Goal: Complete application form: Complete application form

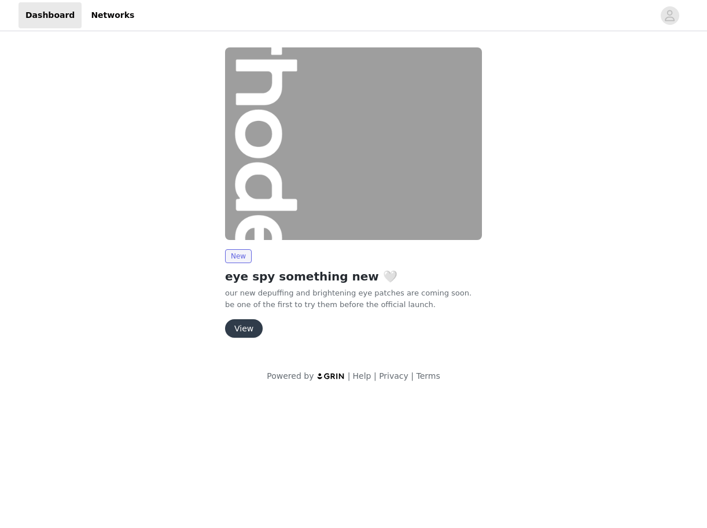
click at [236, 331] on button "View" at bounding box center [244, 329] width 38 height 19
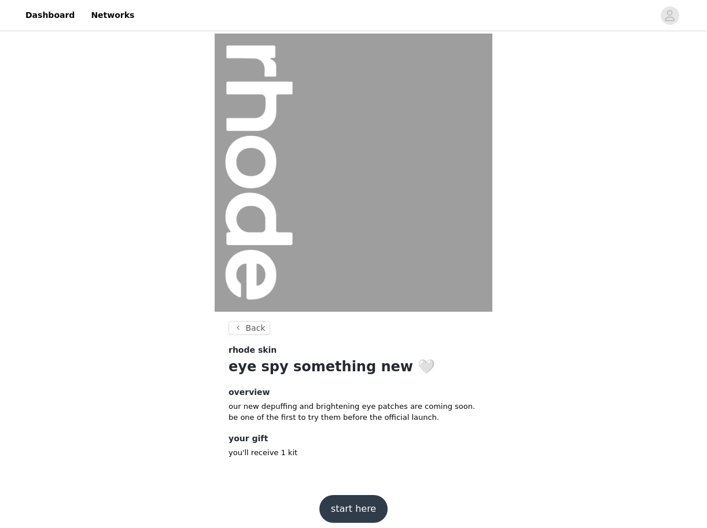
scroll to position [9, 0]
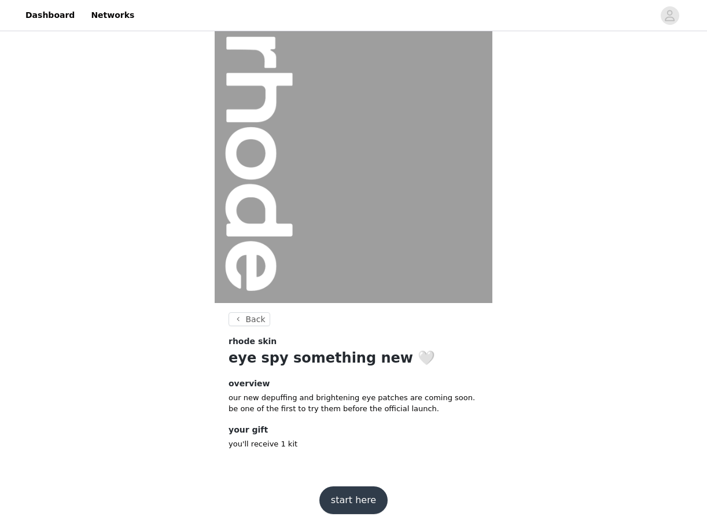
click at [348, 491] on button "start here" at bounding box center [354, 501] width 68 height 28
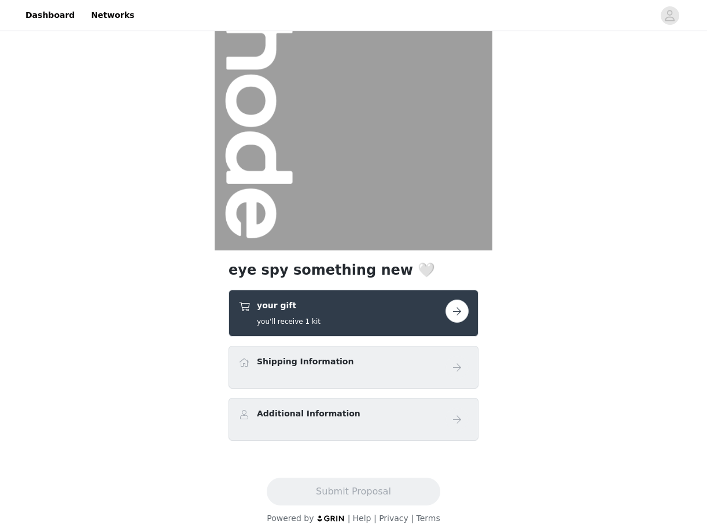
scroll to position [72, 0]
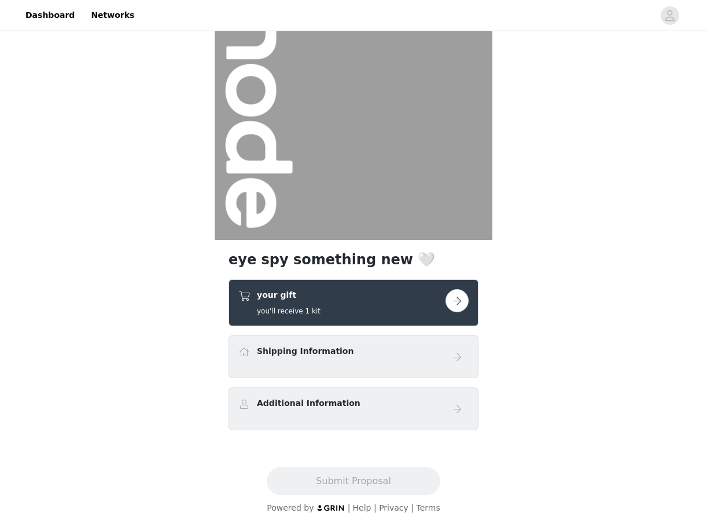
click at [454, 304] on button "button" at bounding box center [457, 300] width 23 height 23
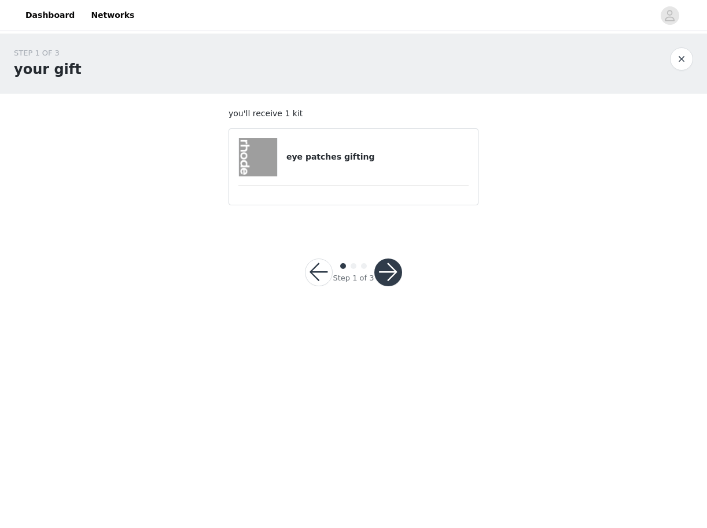
click at [343, 154] on h4 "eye patches gifting" at bounding box center [378, 157] width 182 height 12
click at [392, 276] on button "button" at bounding box center [389, 273] width 28 height 28
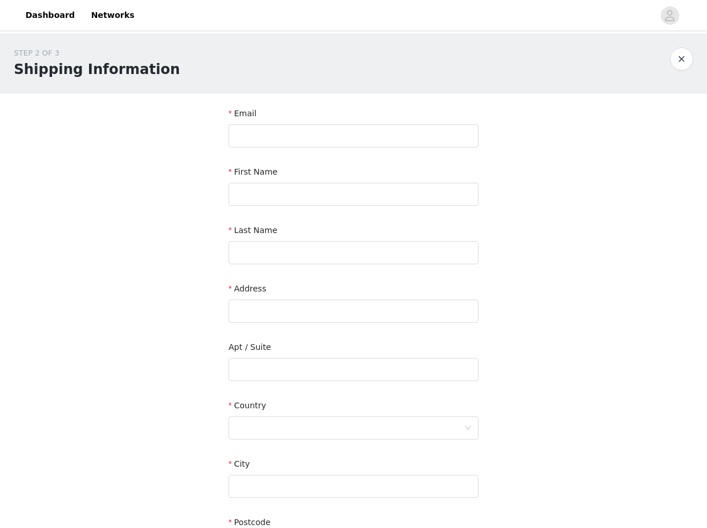
click at [377, 150] on div "Email" at bounding box center [354, 130] width 250 height 45
click at [371, 140] on input "text" at bounding box center [354, 135] width 250 height 23
type input "[EMAIL_ADDRESS][DOMAIN_NAME]"
type input "Pierrah"
type input "[PERSON_NAME]"
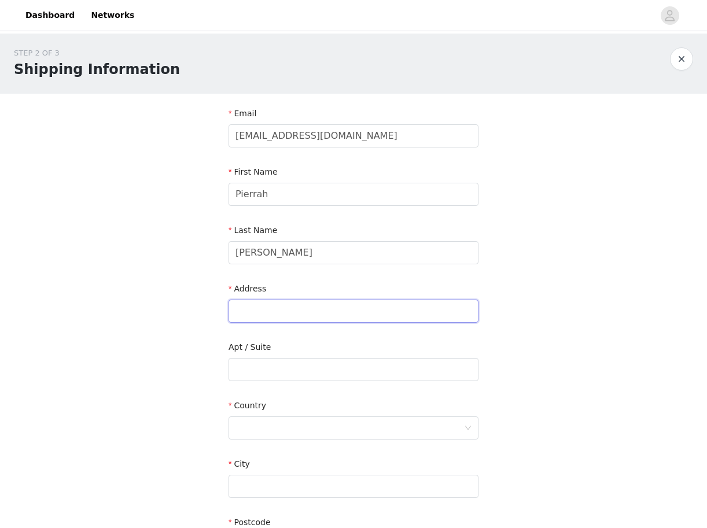
type input "2 Blue Slip"
type input "APT 25B"
type input "[GEOGRAPHIC_DATA]"
type input "11222"
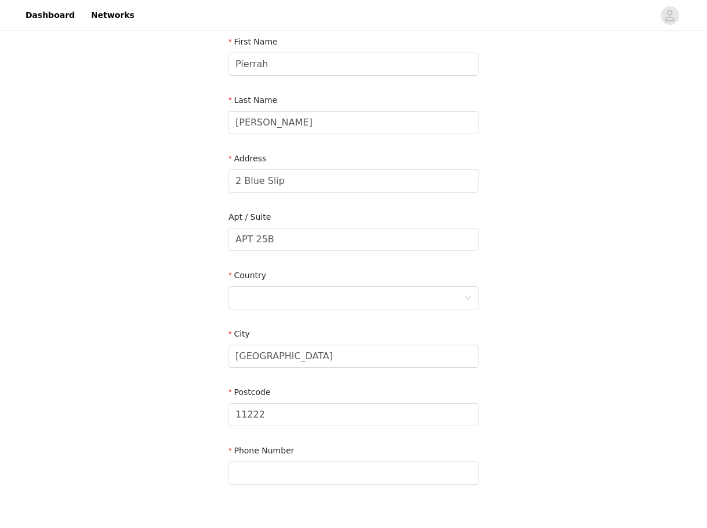
scroll to position [138, 0]
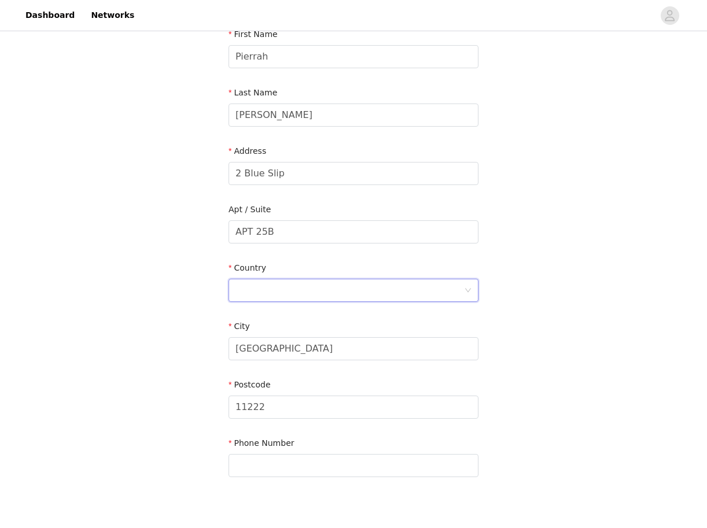
click at [252, 288] on div at bounding box center [350, 291] width 229 height 22
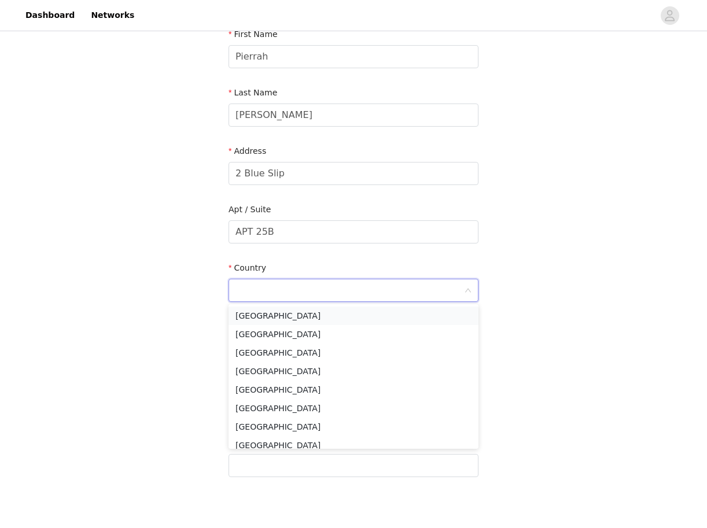
click at [249, 319] on li "[GEOGRAPHIC_DATA]" at bounding box center [354, 316] width 250 height 19
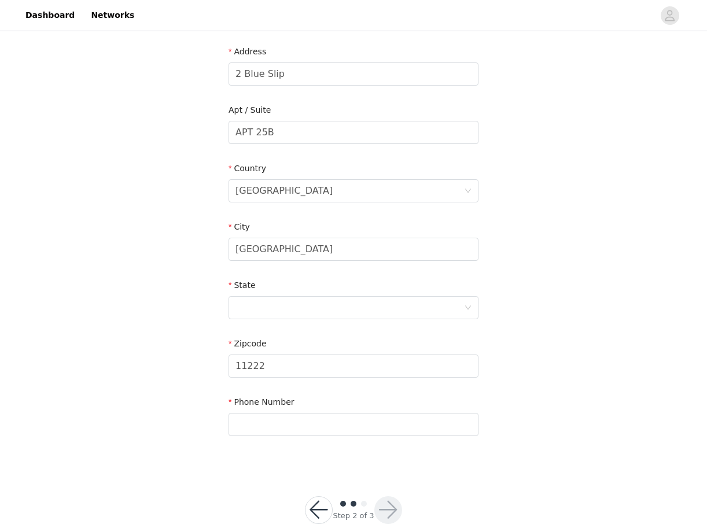
scroll to position [243, 0]
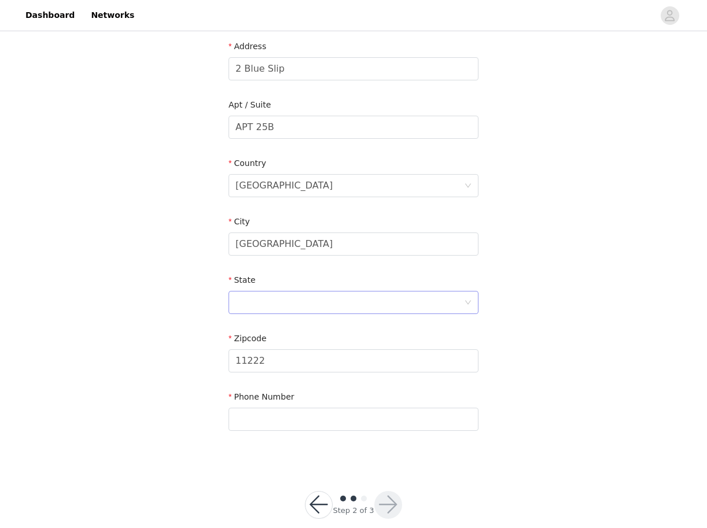
click at [246, 295] on div at bounding box center [350, 303] width 229 height 22
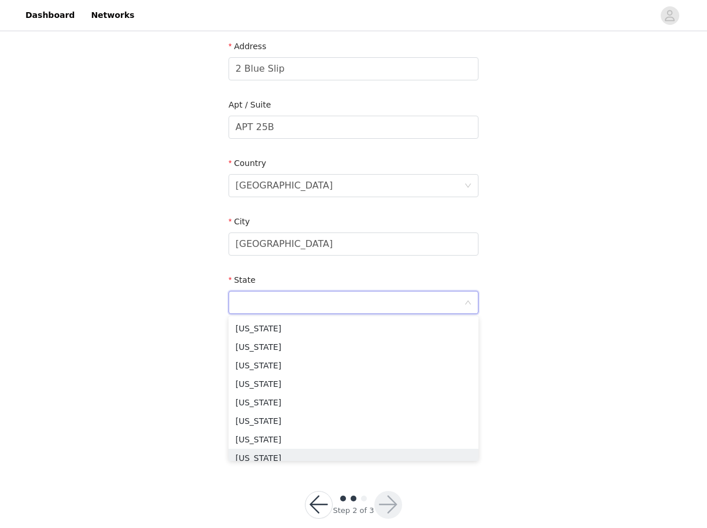
scroll to position [684, 0]
click at [254, 372] on li "[US_STATE]" at bounding box center [354, 366] width 250 height 19
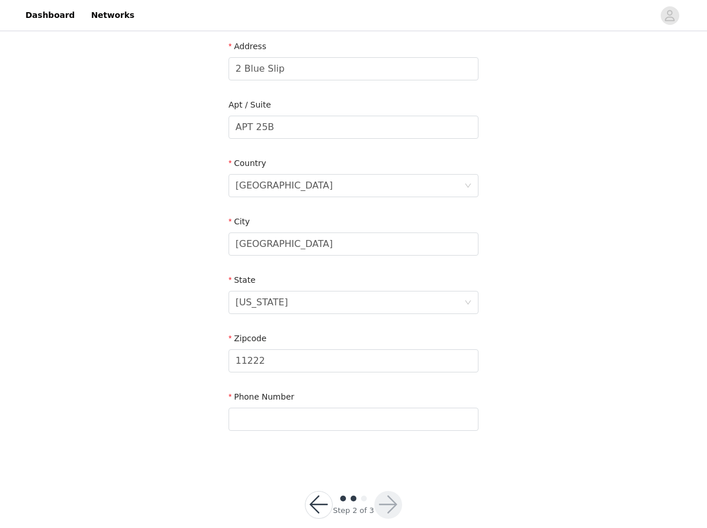
click at [177, 397] on div "STEP 2 OF 3 Shipping Information Email [EMAIL_ADDRESS][DOMAIN_NAME] First Name …" at bounding box center [353, 127] width 707 height 673
click at [248, 421] on input "text" at bounding box center [354, 419] width 250 height 23
type input "8438477684"
click at [181, 454] on div "STEP 2 OF 3 Shipping Information Email [EMAIL_ADDRESS][DOMAIN_NAME] First Name …" at bounding box center [353, 127] width 707 height 673
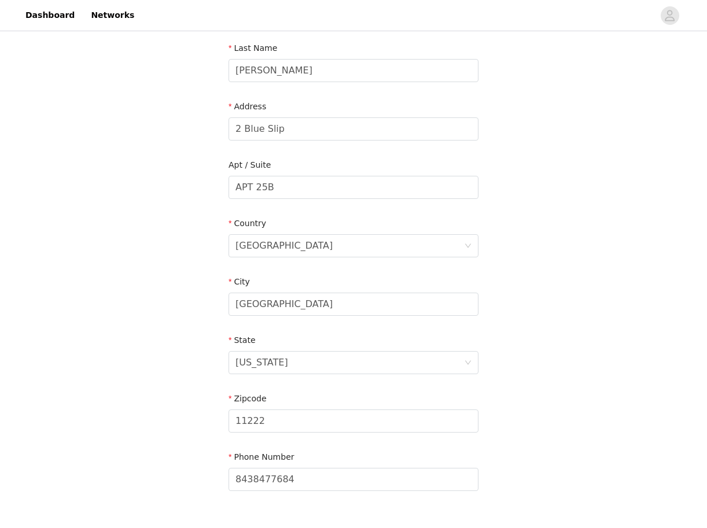
scroll to position [260, 0]
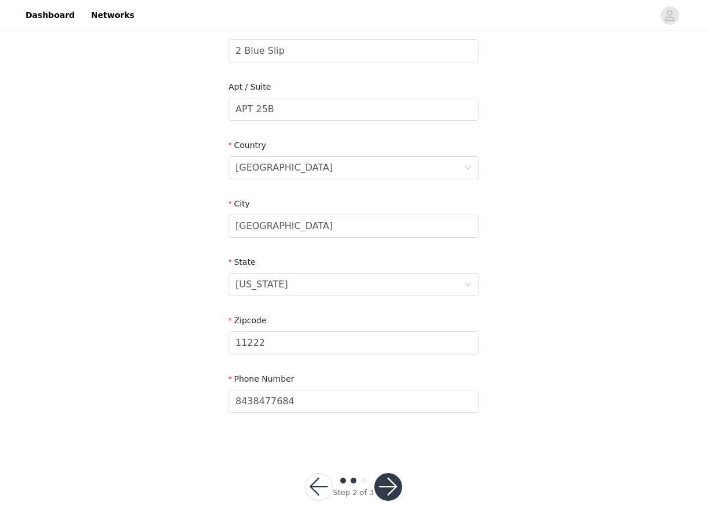
click at [388, 491] on button "button" at bounding box center [389, 487] width 28 height 28
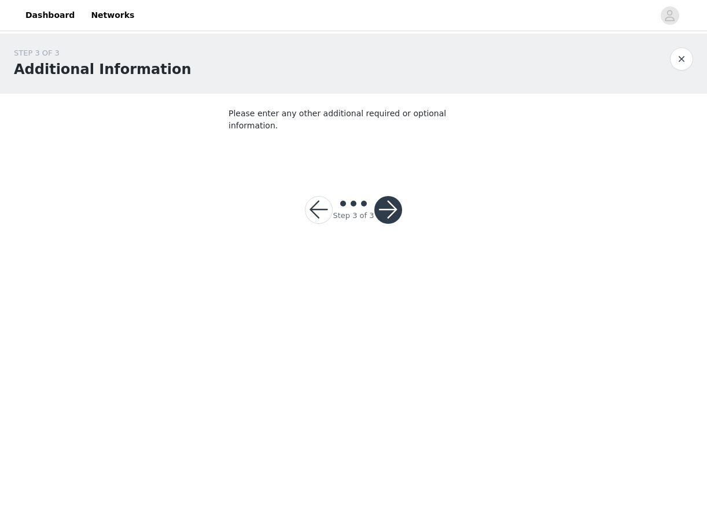
click at [395, 200] on button "button" at bounding box center [389, 210] width 28 height 28
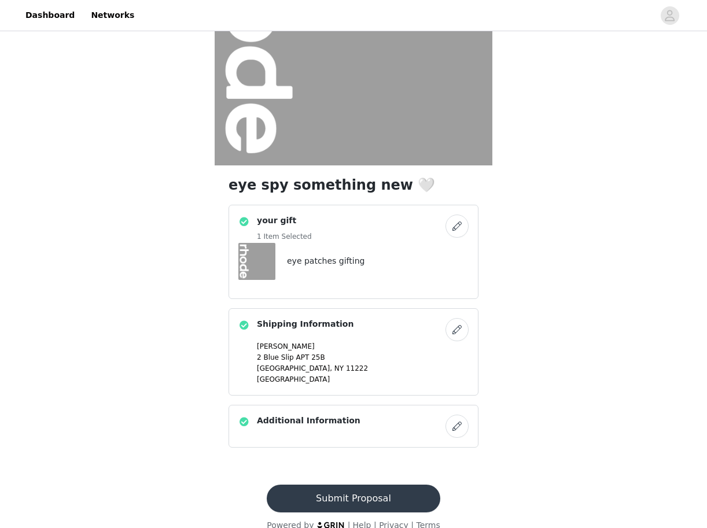
scroll to position [163, 0]
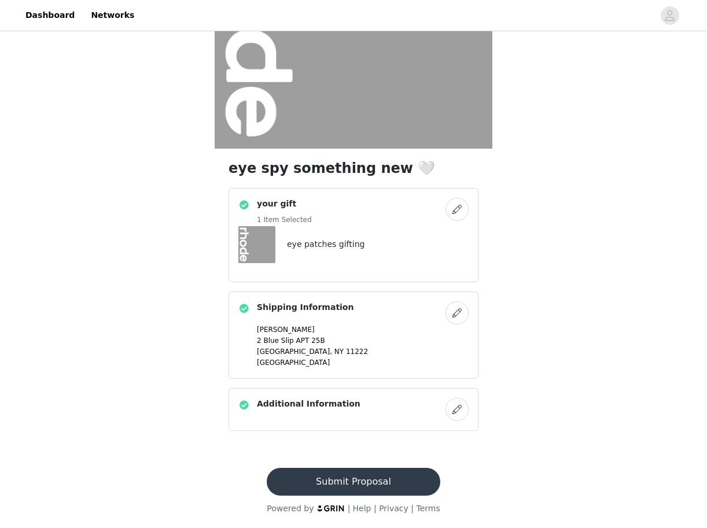
click at [335, 481] on button "Submit Proposal" at bounding box center [353, 482] width 173 height 28
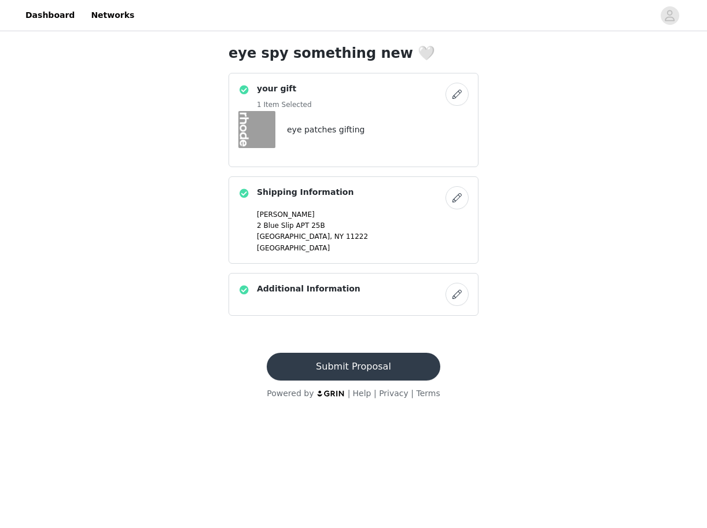
scroll to position [0, 0]
